Goal: Find contact information: Find contact information

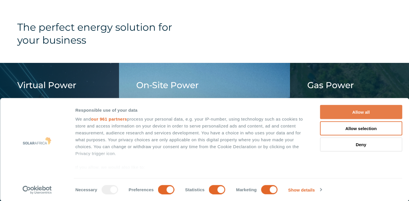
scroll to position [689, 0]
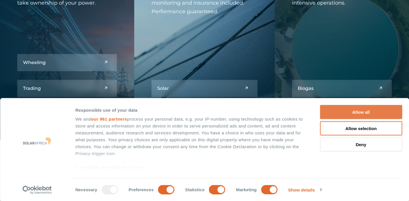
click at [357, 115] on button "Allow all" at bounding box center [361, 112] width 82 height 14
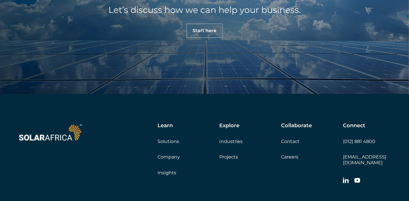
scroll to position [1958, 0]
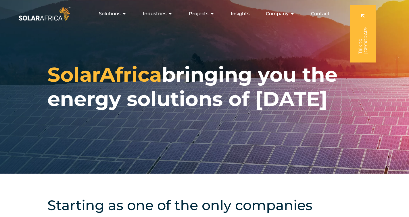
click at [156, 15] on span "Industries" at bounding box center [155, 13] width 24 height 7
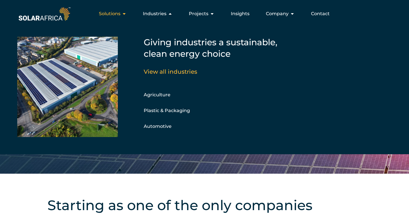
click at [108, 16] on span "Solutions" at bounding box center [110, 13] width 22 height 7
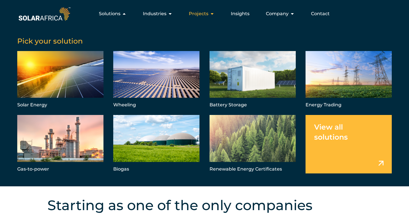
click at [211, 12] on icon "Menu" at bounding box center [212, 13] width 5 height 5
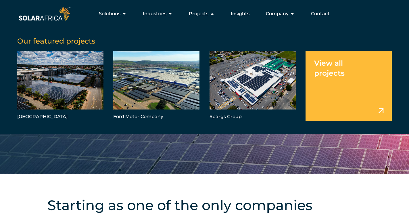
click at [256, 12] on ul "Solutions Close Solutions Open Solutions Pick your solution Solar Energy Wheeli…" at bounding box center [203, 13] width 262 height 11
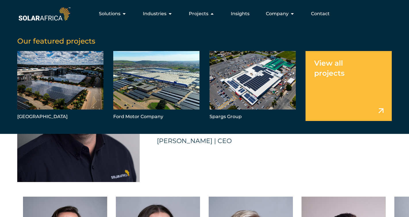
scroll to position [1292, 0]
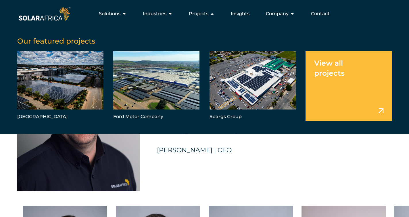
click at [335, 146] on div "“The people behind SolarAfrica are the secret to our success. We're here to mak…" at bounding box center [267, 123] width 221 height 136
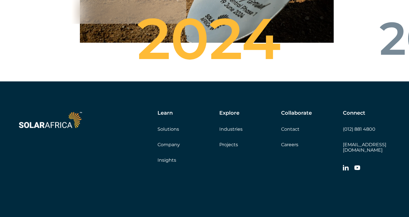
scroll to position [2088, 0]
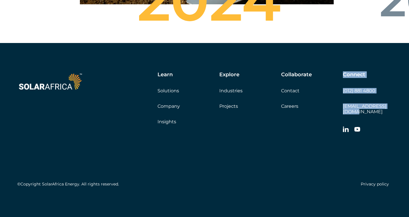
drag, startPoint x: 400, startPoint y: 113, endPoint x: 339, endPoint y: 114, distance: 61.2
click at [339, 114] on div "Learn Solutions Company Insights Explore Industries Projects Collaborate Contac…" at bounding box center [204, 130] width 409 height 175
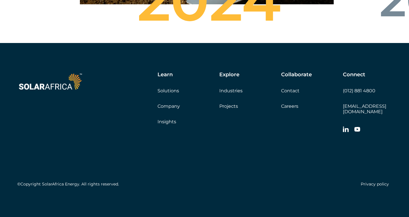
click at [377, 119] on div "Connect (012) 881 4800 info@solarafrica.com" at bounding box center [367, 104] width 49 height 64
drag, startPoint x: 389, startPoint y: 111, endPoint x: 343, endPoint y: 111, distance: 46.5
click at [343, 111] on div "Learn Solutions Company Insights Explore Industries Projects Collaborate Contac…" at bounding box center [204, 130] width 409 height 175
copy link "[EMAIL_ADDRESS][DOMAIN_NAME]"
